Goal: Find specific page/section: Find specific page/section

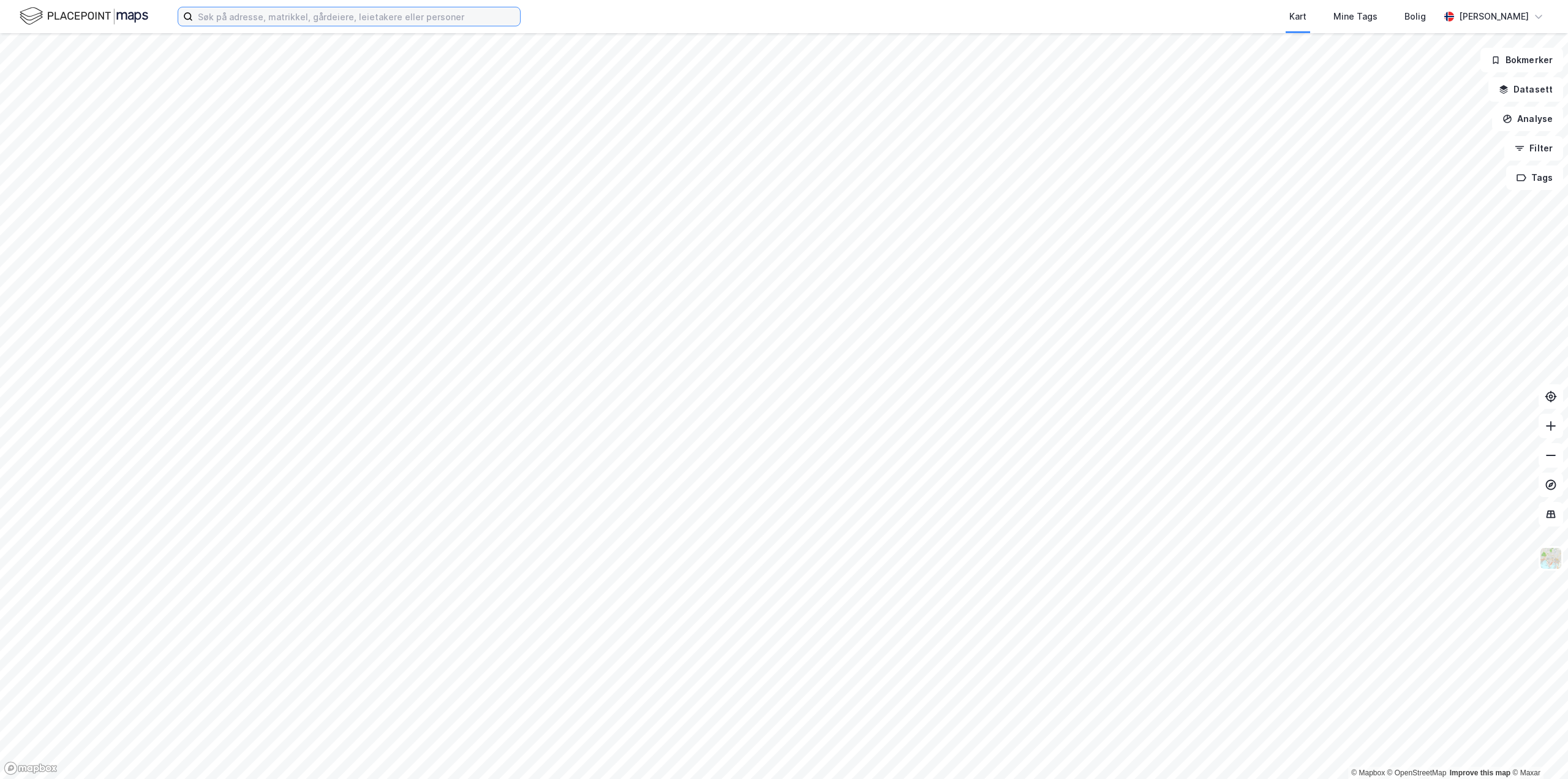
click at [307, 22] on input at bounding box center [356, 16] width 327 height 19
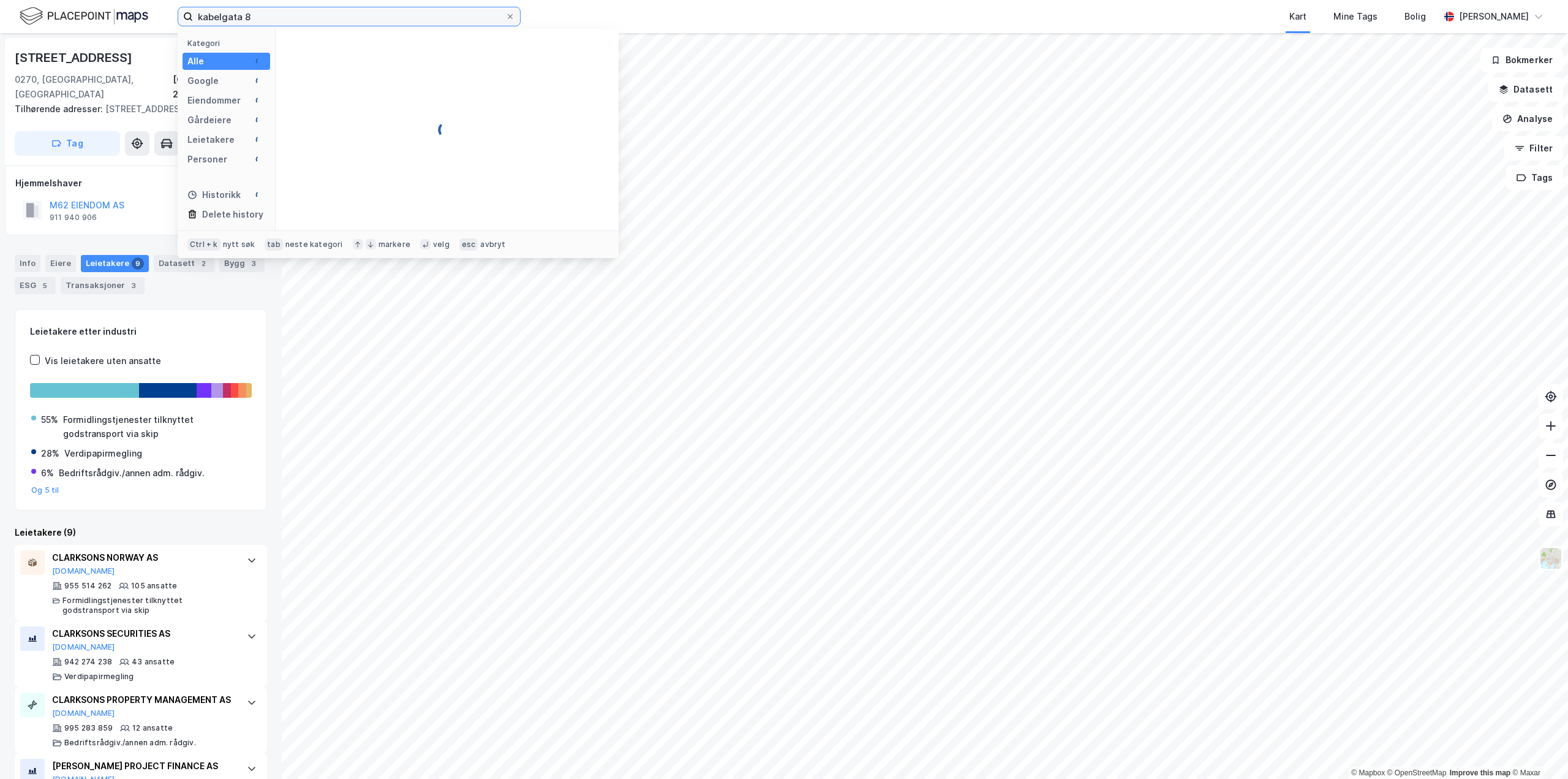
type input "kabelgata 8"
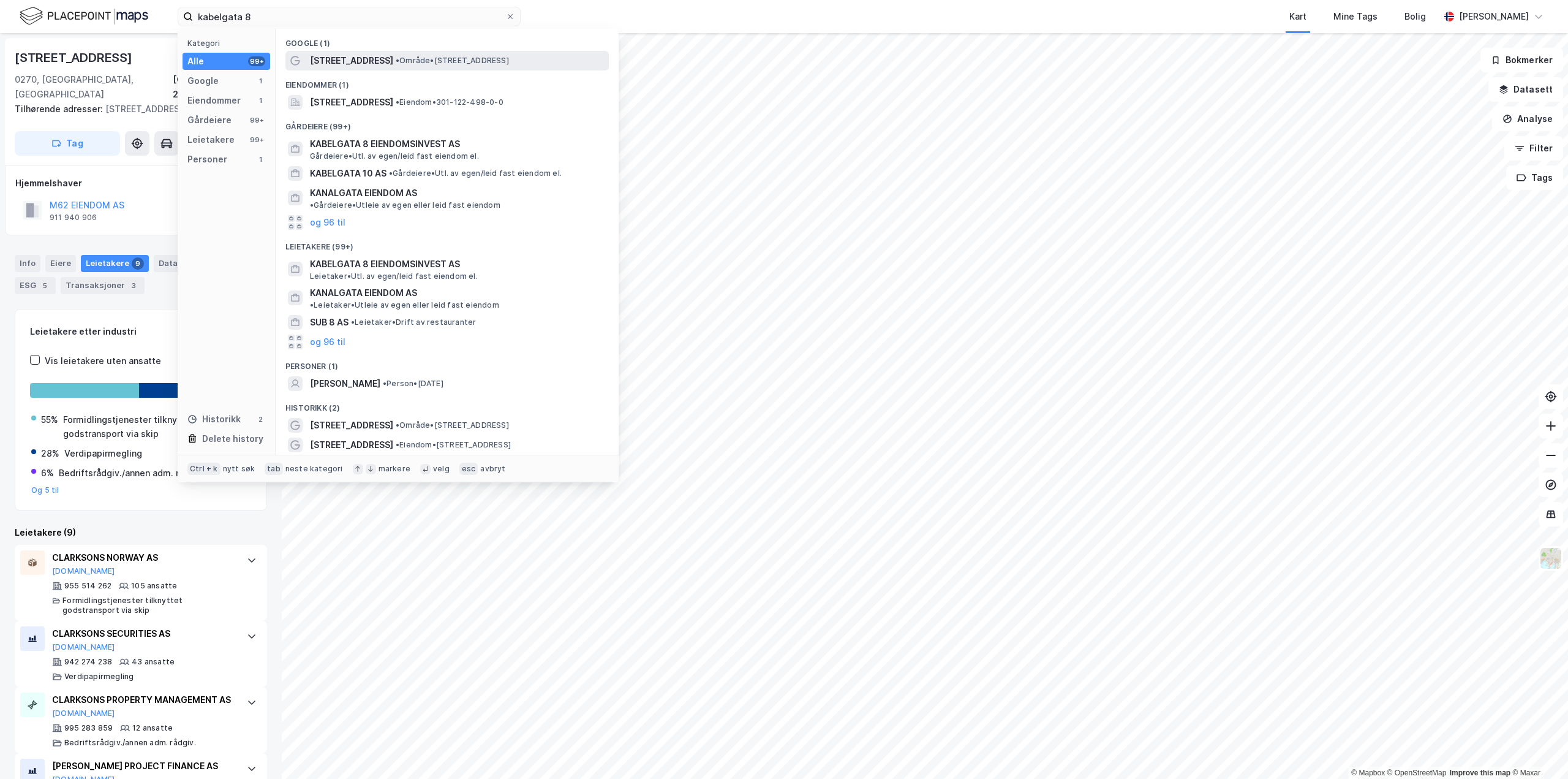
click at [422, 65] on span "• Område • Kabelgata 8, 0581 Oslo" at bounding box center [452, 60] width 113 height 10
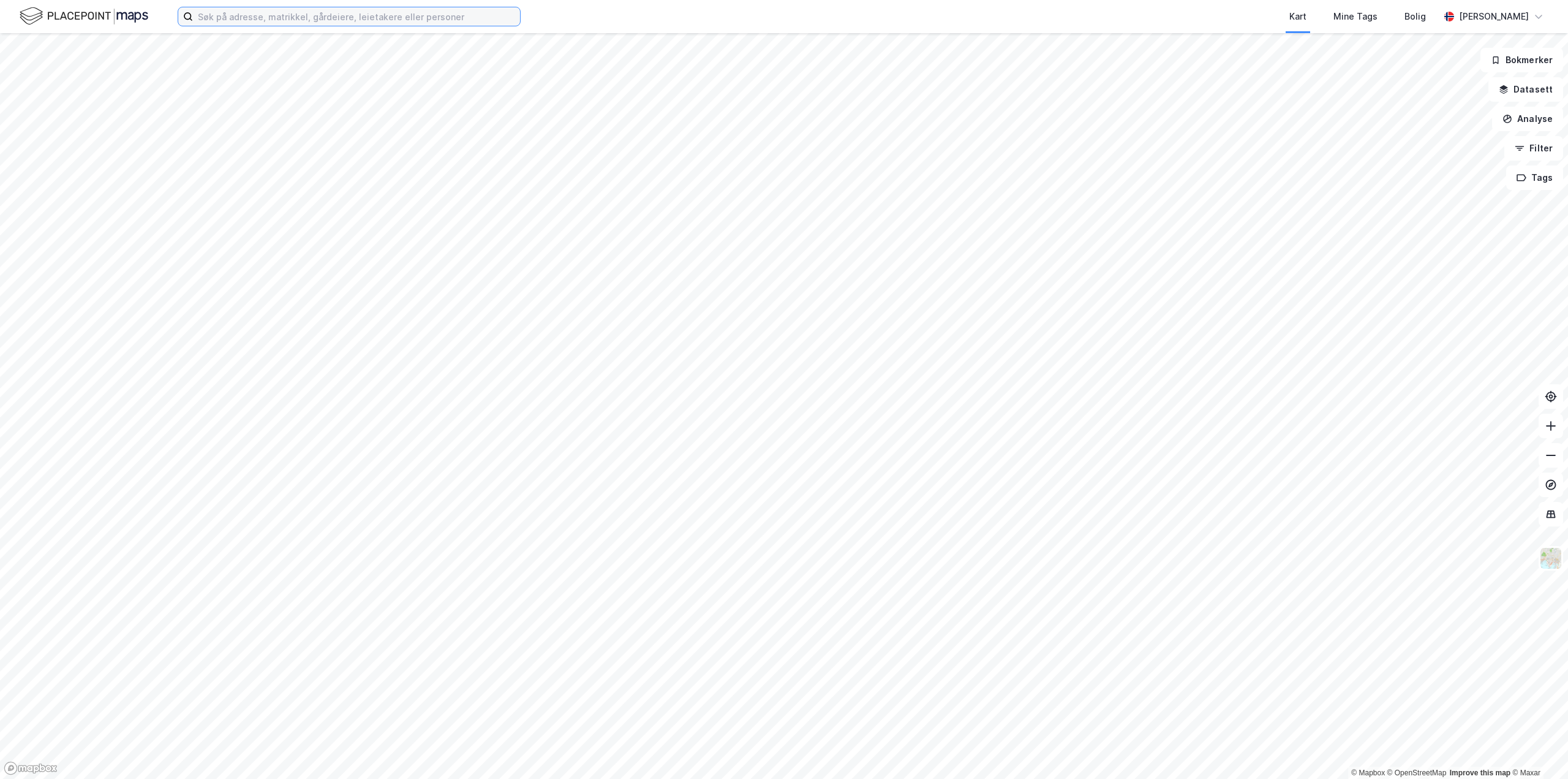
click at [226, 11] on input at bounding box center [356, 16] width 327 height 19
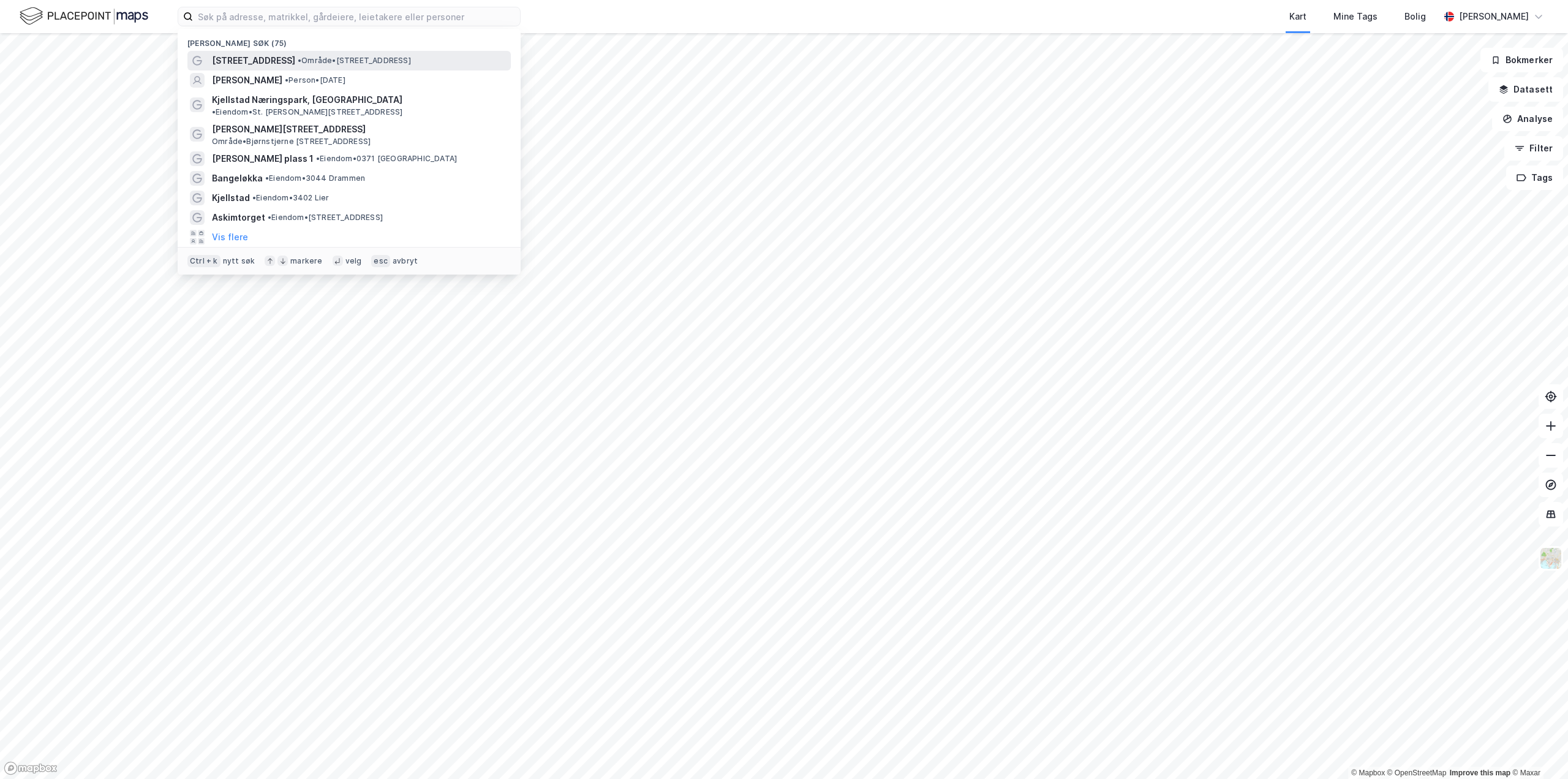
click at [239, 54] on span "[STREET_ADDRESS]" at bounding box center [253, 60] width 83 height 14
